Goal: Information Seeking & Learning: Check status

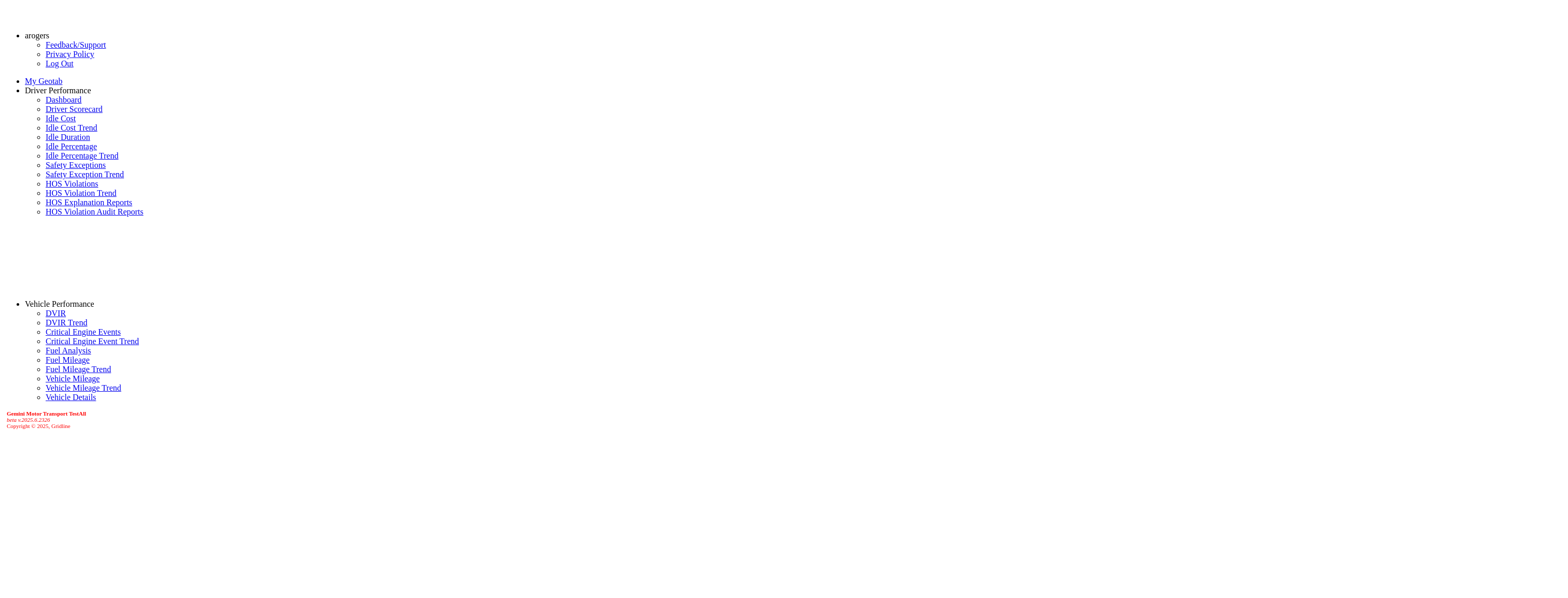
select select "******"
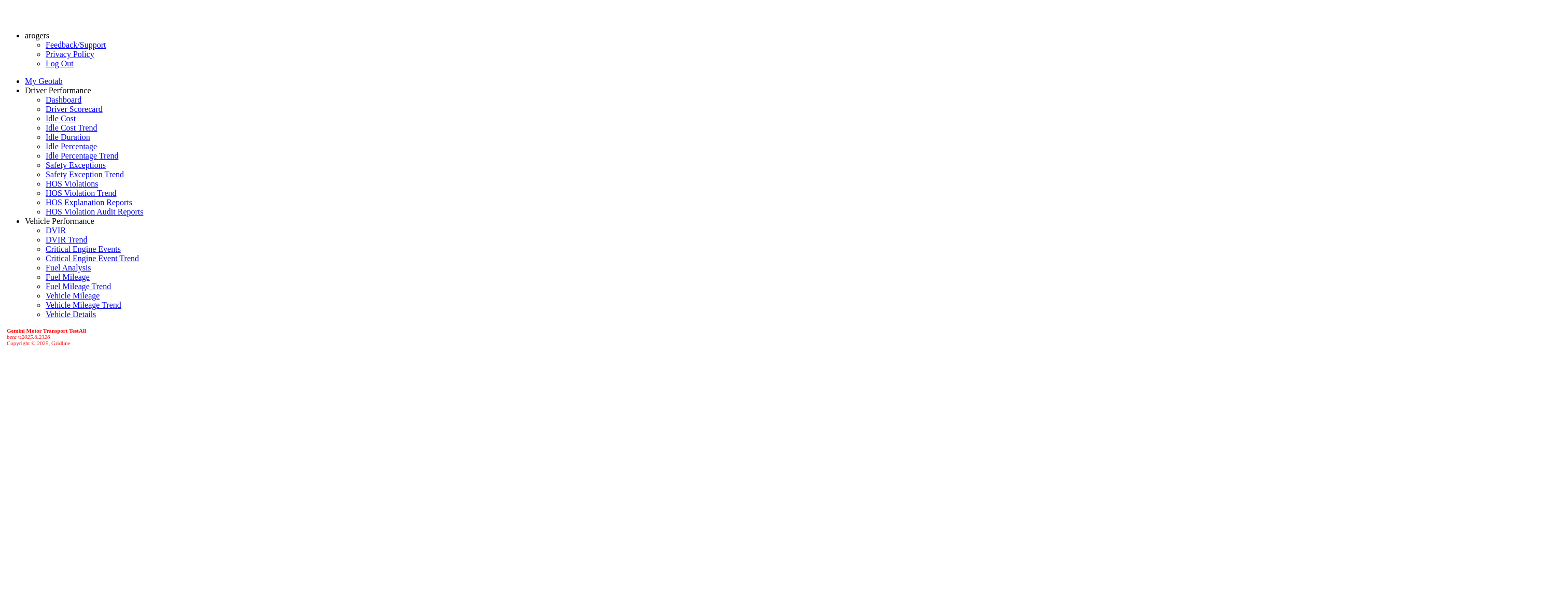
click at [48, 114] on link "Driver Scorecard" at bounding box center [74, 109] width 57 height 9
